Goal: Transaction & Acquisition: Purchase product/service

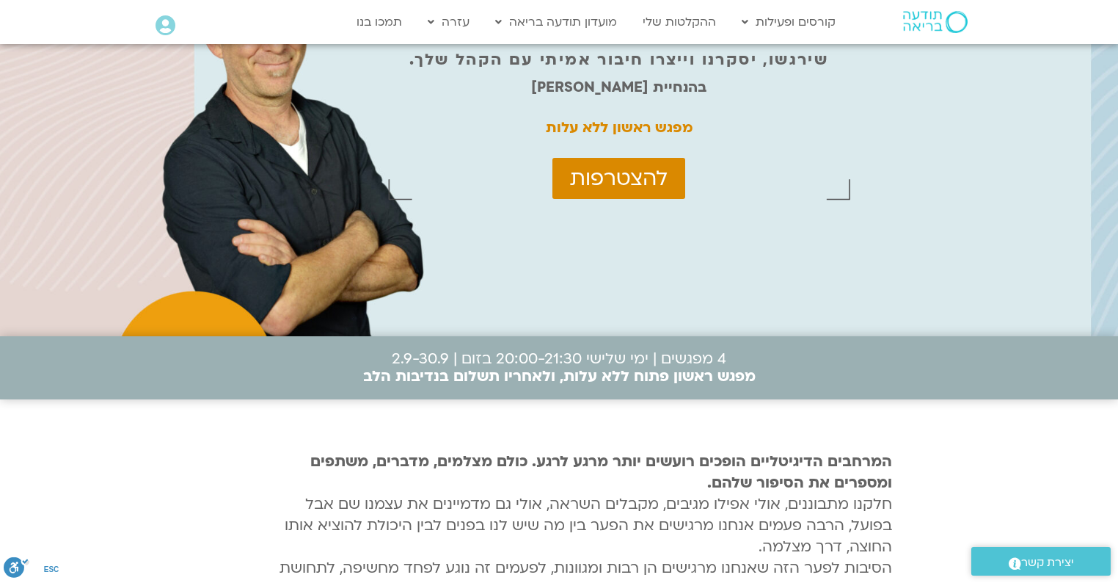
scroll to position [117, 0]
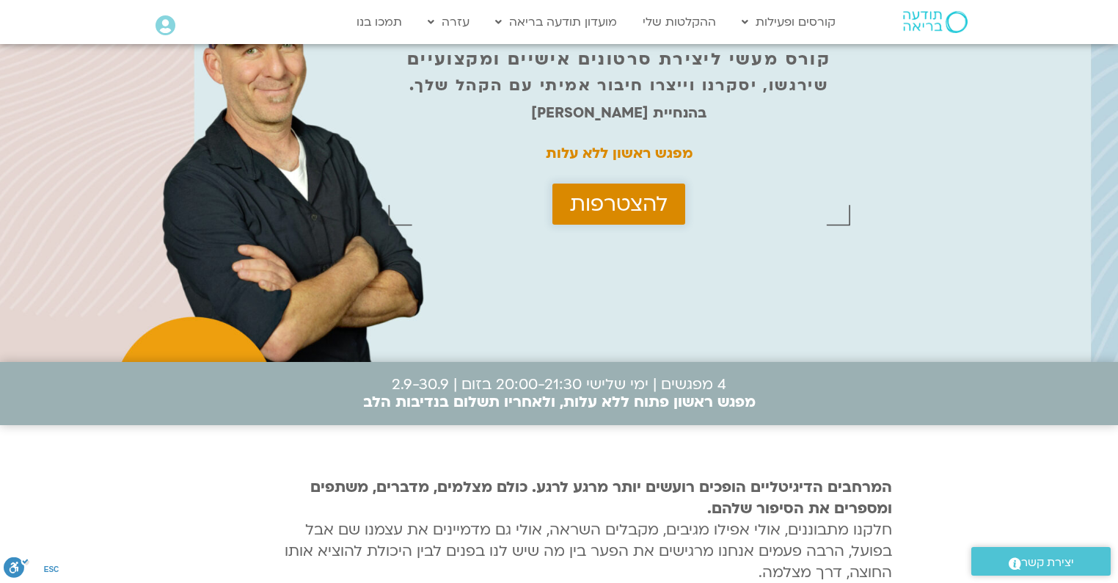
click at [644, 209] on span "להצטרפות" at bounding box center [619, 203] width 98 height 23
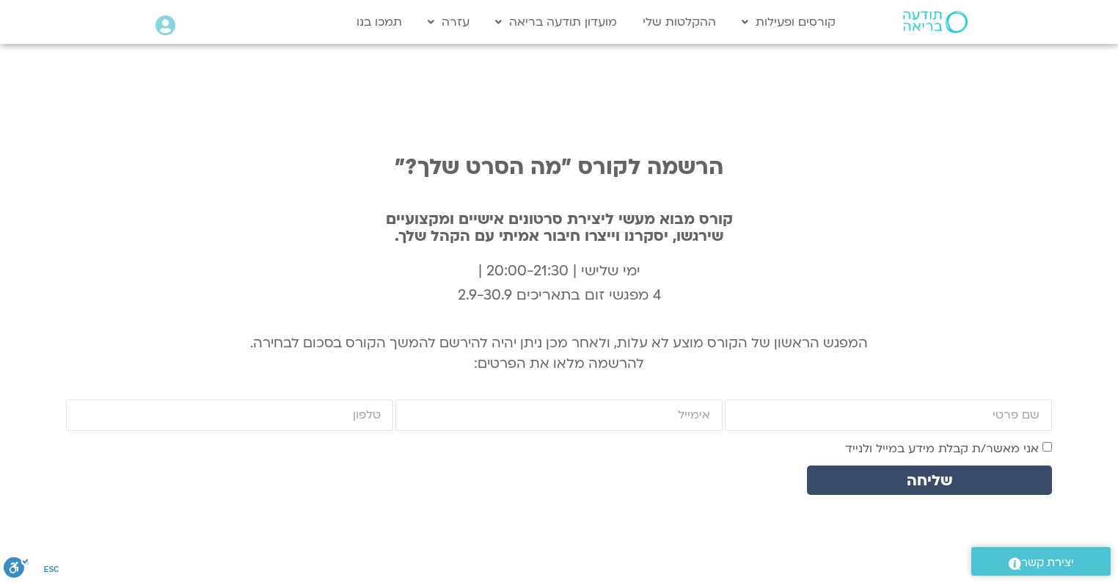
scroll to position [4886, 0]
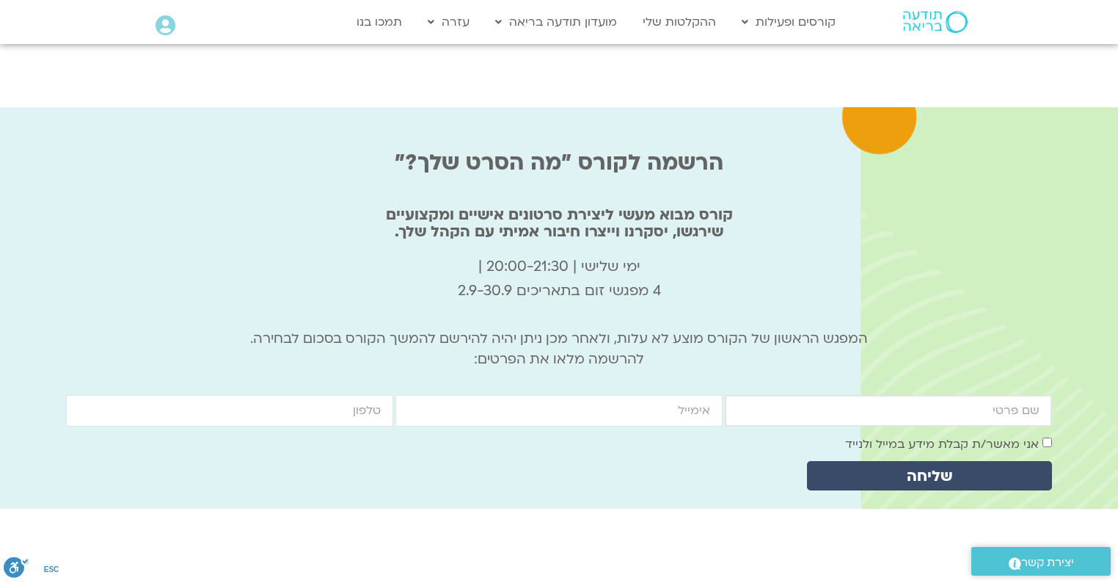
click at [892, 395] on input "firstname" at bounding box center [888, 411] width 327 height 32
type input "יגאל צמח"
type input "zyigal233@outlook.com"
type input "0529427525"
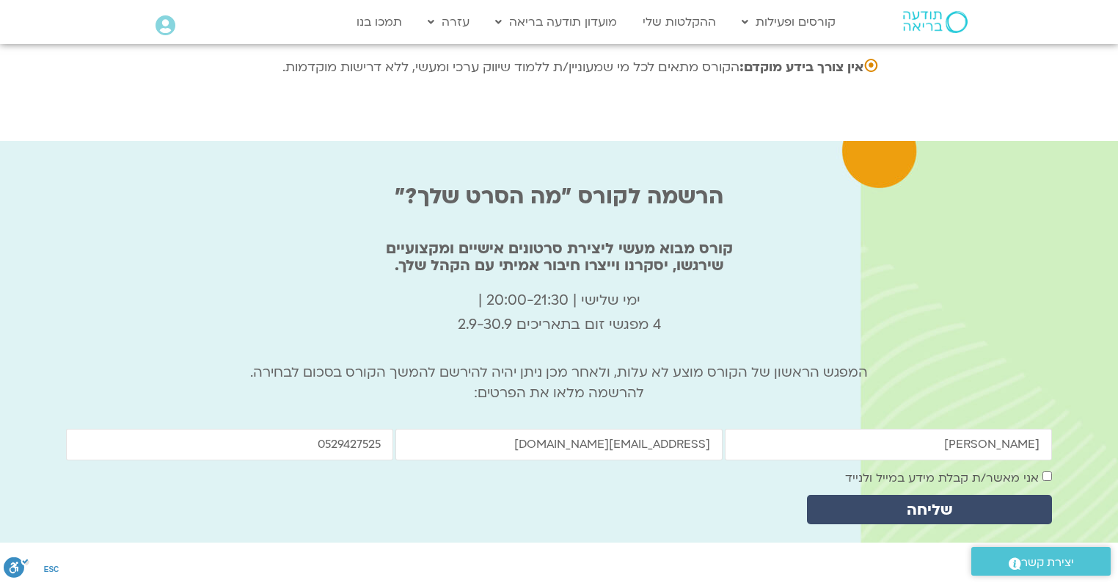
scroll to position [4827, 0]
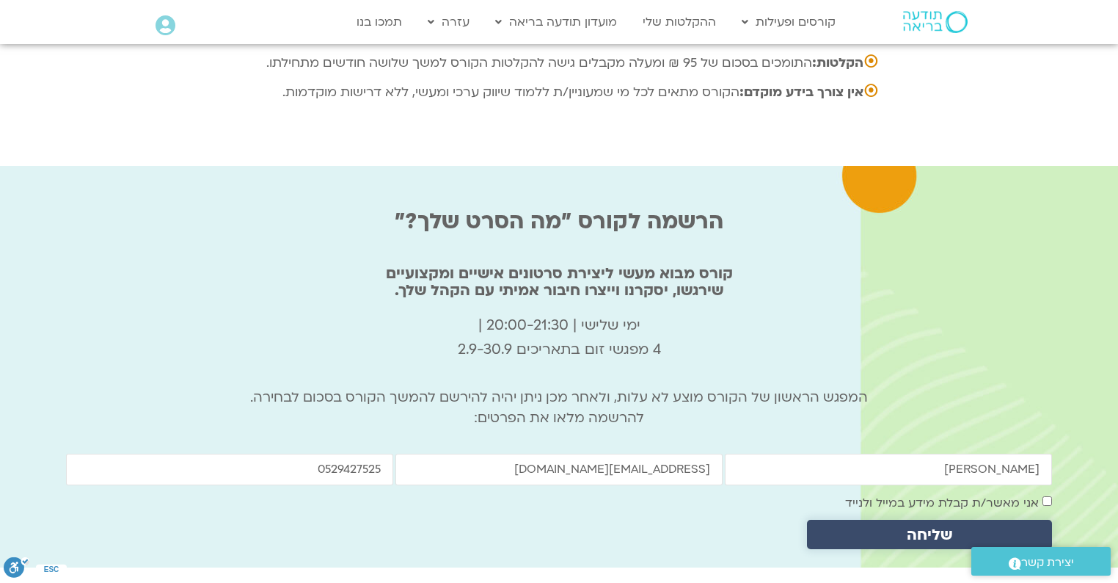
click at [942, 526] on span "שליחה" at bounding box center [930, 534] width 46 height 17
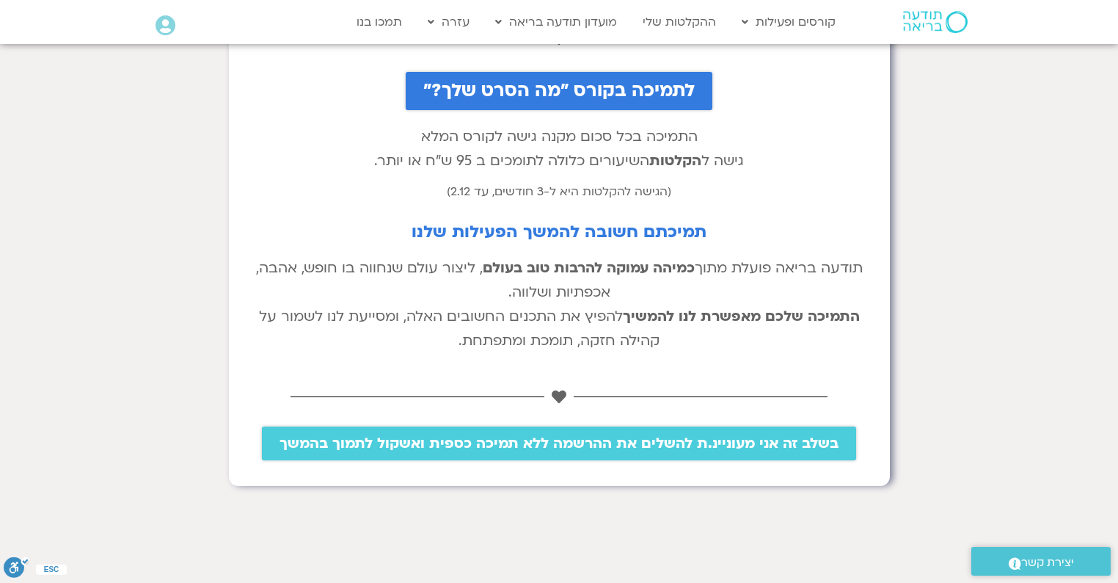
scroll to position [176, 0]
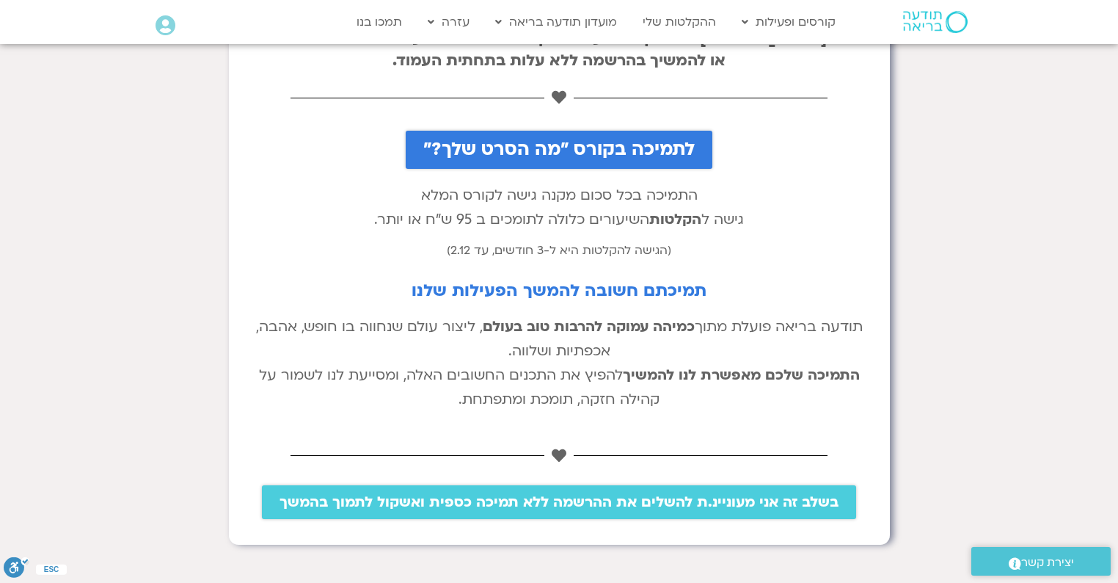
click at [615, 147] on span "לתמיכה בקורס "מה הסרט שלך?"" at bounding box center [559, 149] width 272 height 21
